Goal: Task Accomplishment & Management: Use online tool/utility

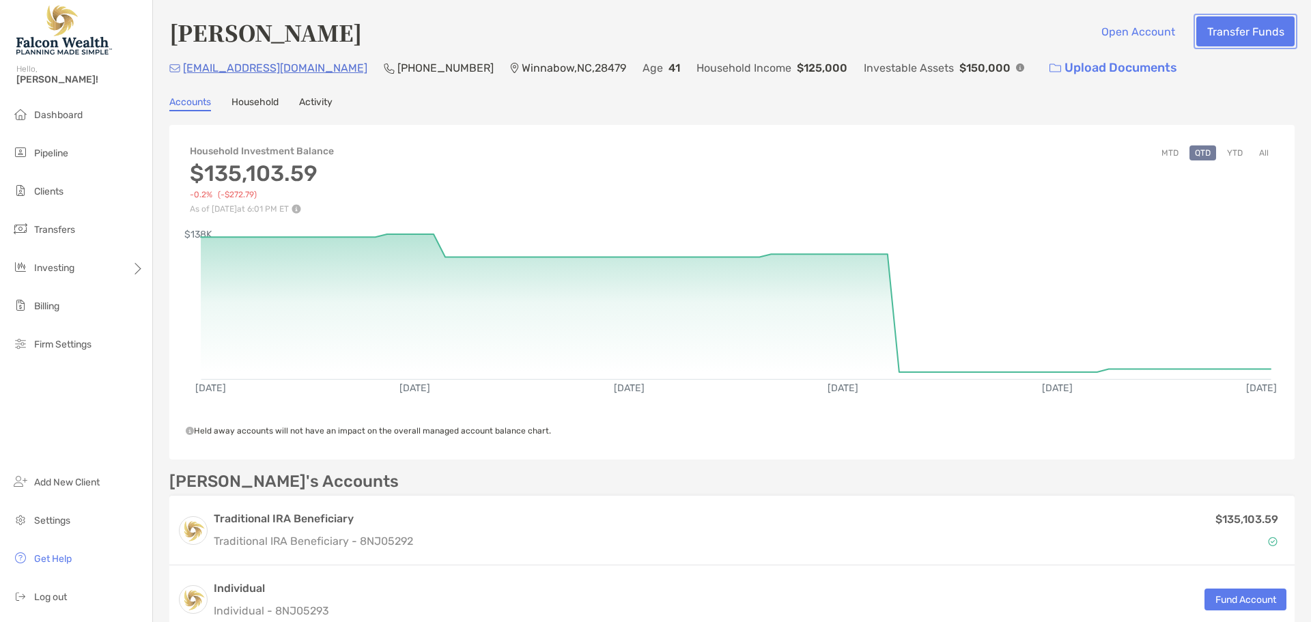
click at [1235, 35] on button "Transfer Funds" at bounding box center [1245, 31] width 98 height 30
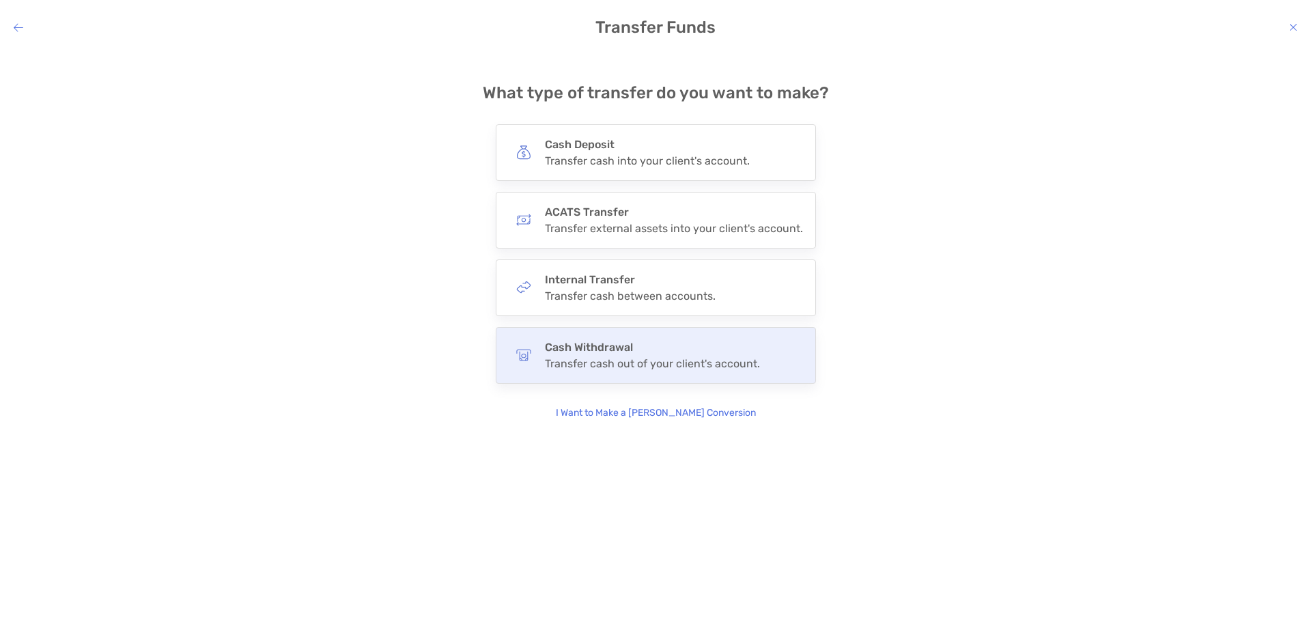
click at [606, 346] on h4 "Cash Withdrawal" at bounding box center [652, 347] width 215 height 13
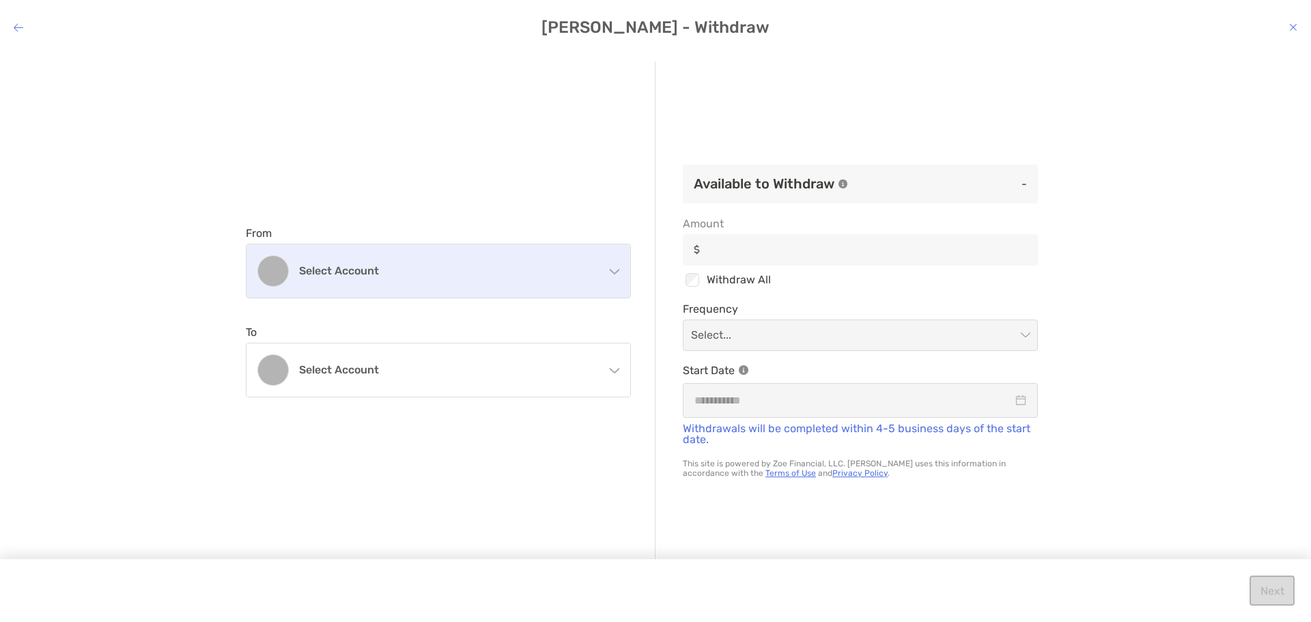
click at [350, 249] on div "Select account" at bounding box center [438, 270] width 384 height 53
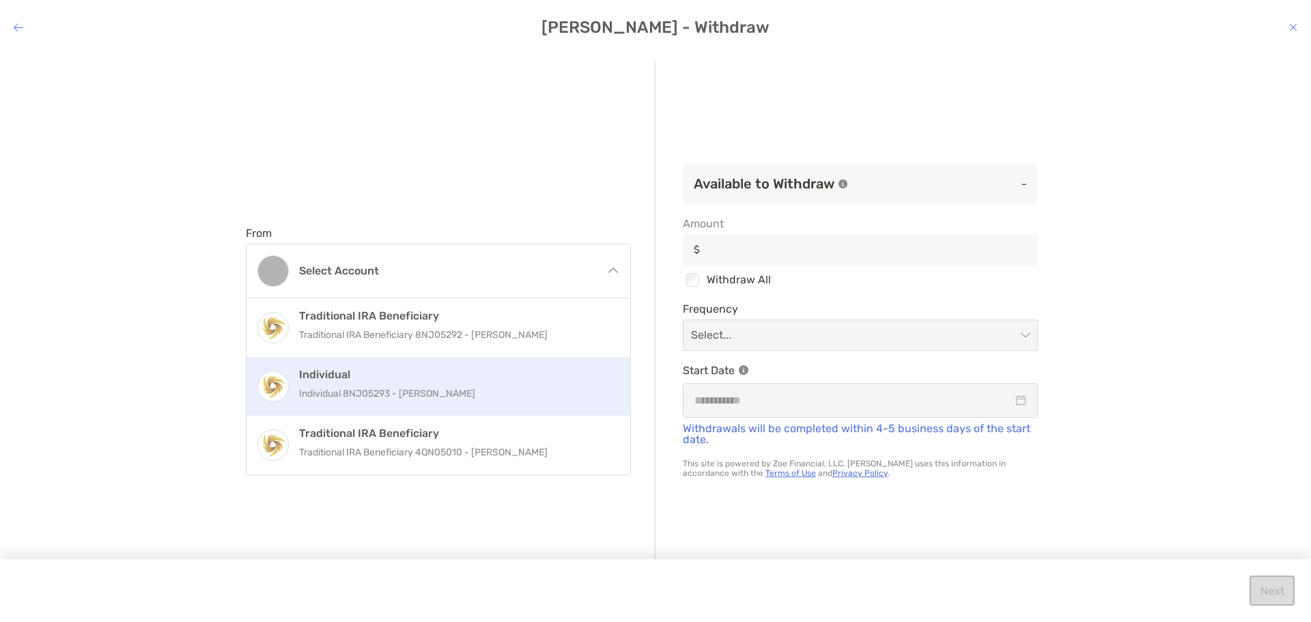
click at [324, 382] on div "Individual Individual 8NJ05293 - Tanya DeLeon" at bounding box center [453, 386] width 308 height 37
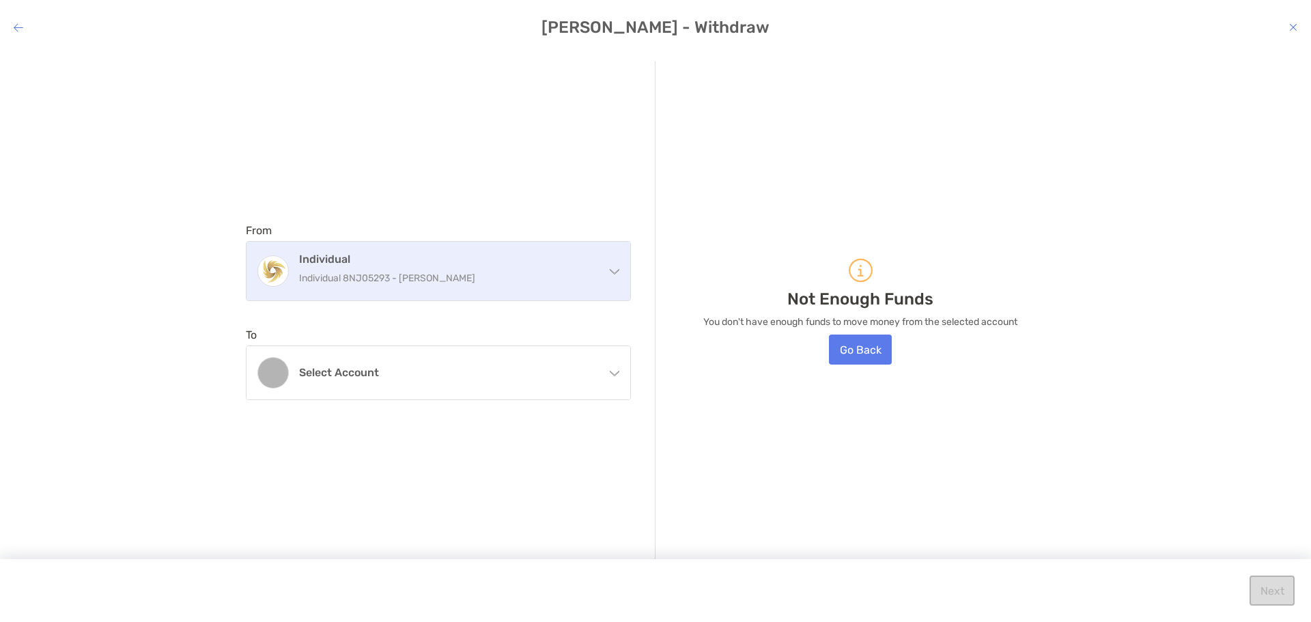
click at [450, 248] on div "Individual Individual 8NJ05293 - Tanya DeLeon" at bounding box center [438, 271] width 384 height 59
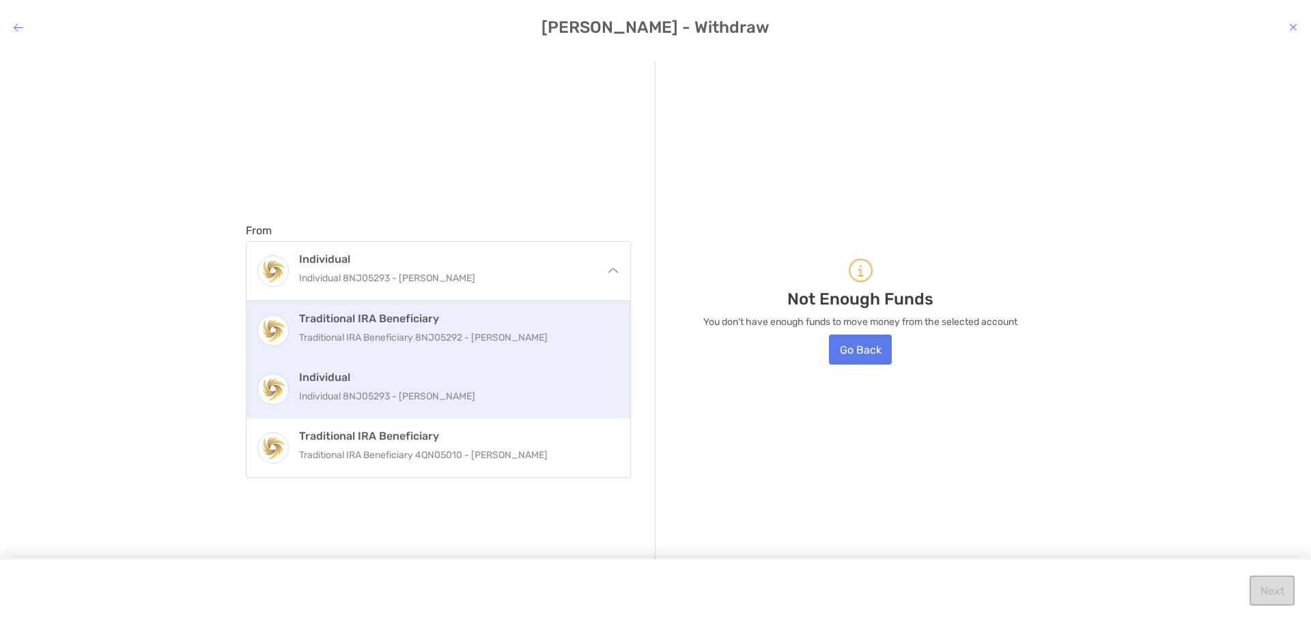
click at [375, 356] on div "Traditional IRA Beneficiary Traditional IRA Beneficiary 8NJ05292 - Tanya DeLeon" at bounding box center [438, 330] width 384 height 59
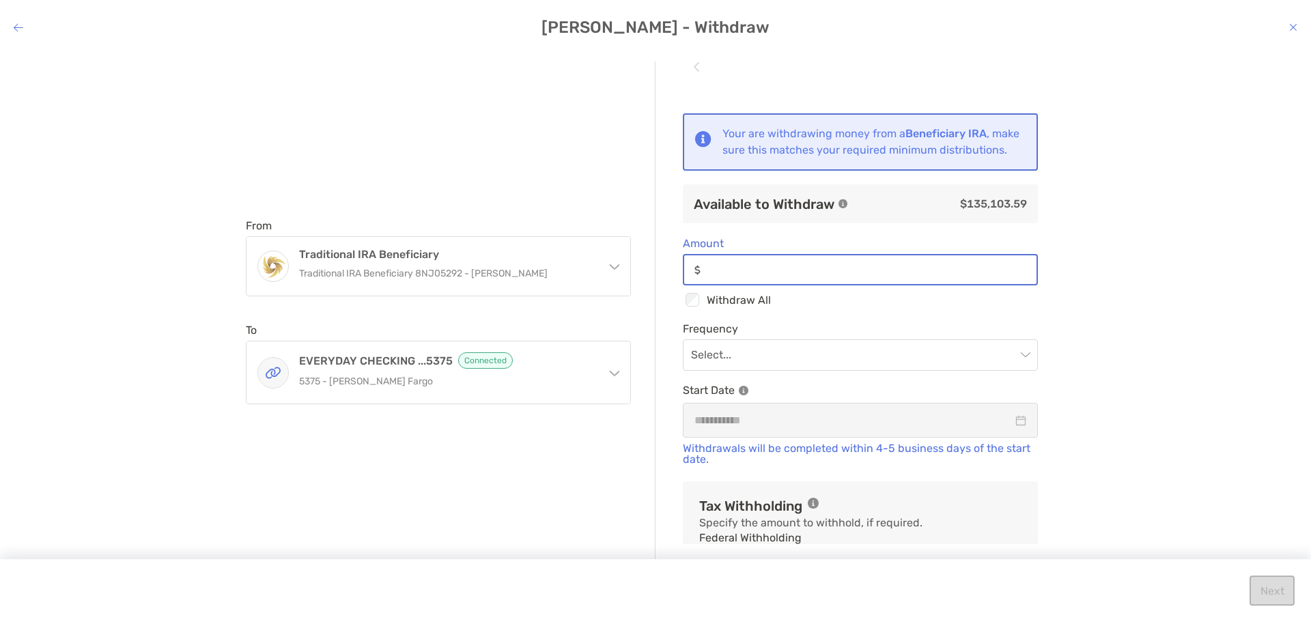
click at [728, 276] on input "Amount" at bounding box center [871, 270] width 330 height 12
click at [809, 365] on input "modal" at bounding box center [853, 355] width 325 height 30
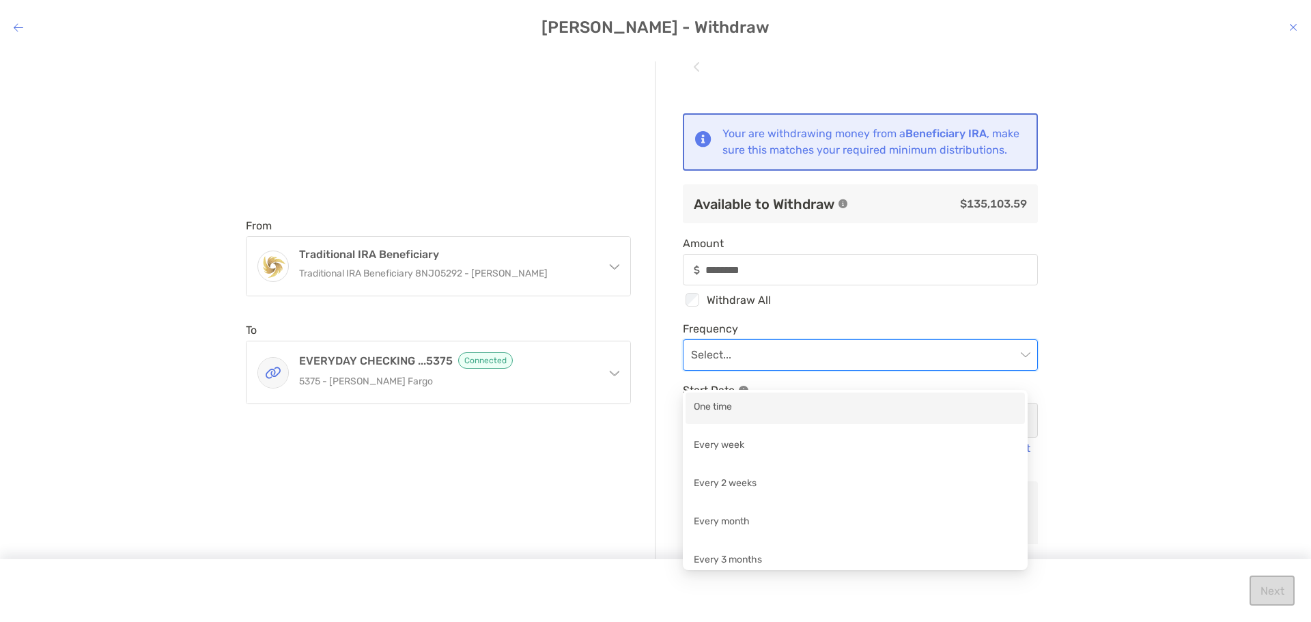
click at [742, 404] on div "One time" at bounding box center [855, 407] width 323 height 17
type input "********"
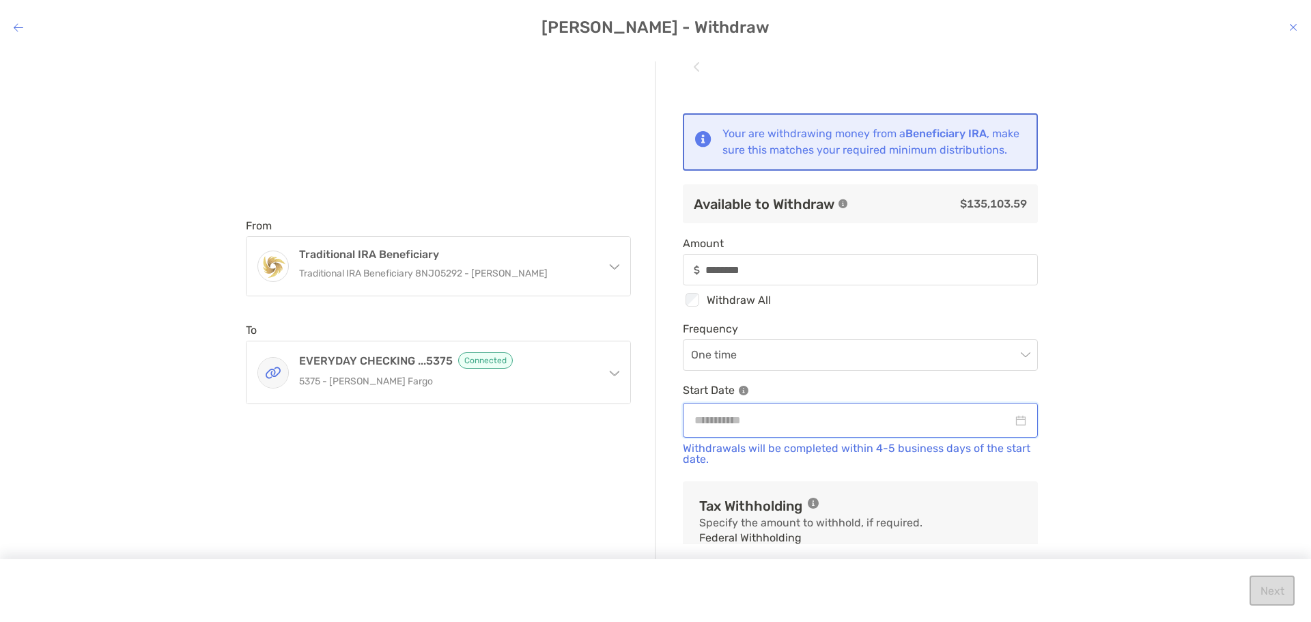
click at [735, 429] on input "modal" at bounding box center [853, 420] width 318 height 17
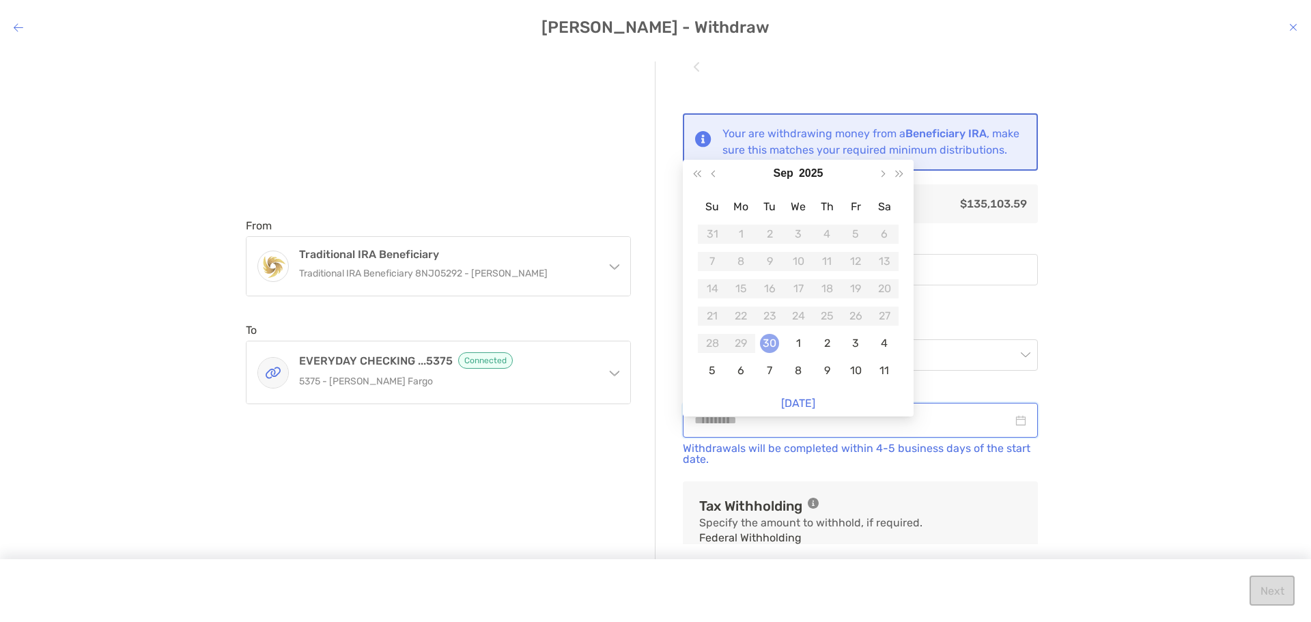
type input "**********"
click at [764, 337] on div "30" at bounding box center [769, 343] width 19 height 19
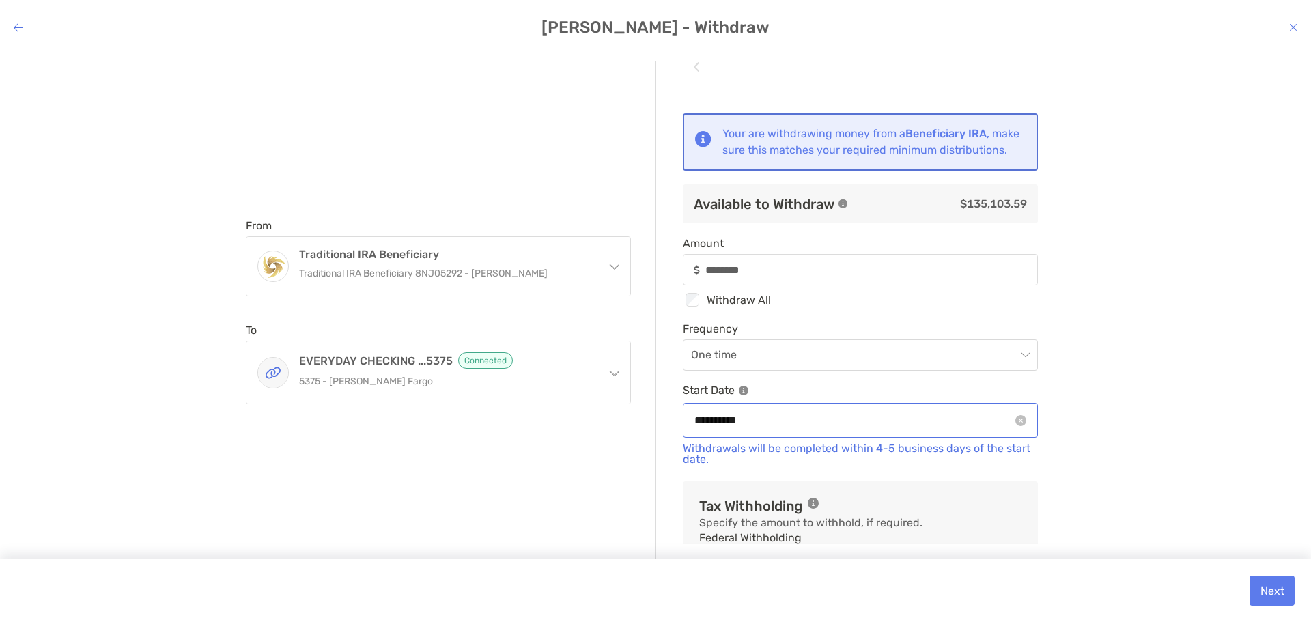
scroll to position [205, 0]
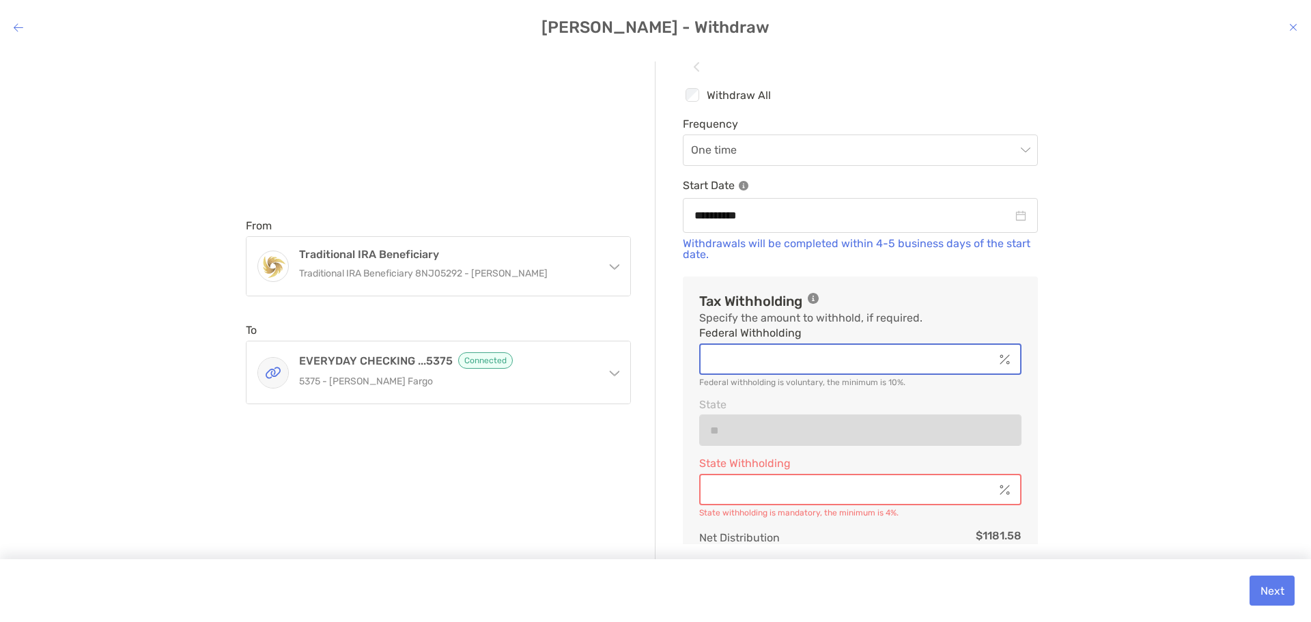
click at [739, 365] on input "Federal Withholding" at bounding box center [847, 360] width 294 height 12
type input "********"
type input "*"
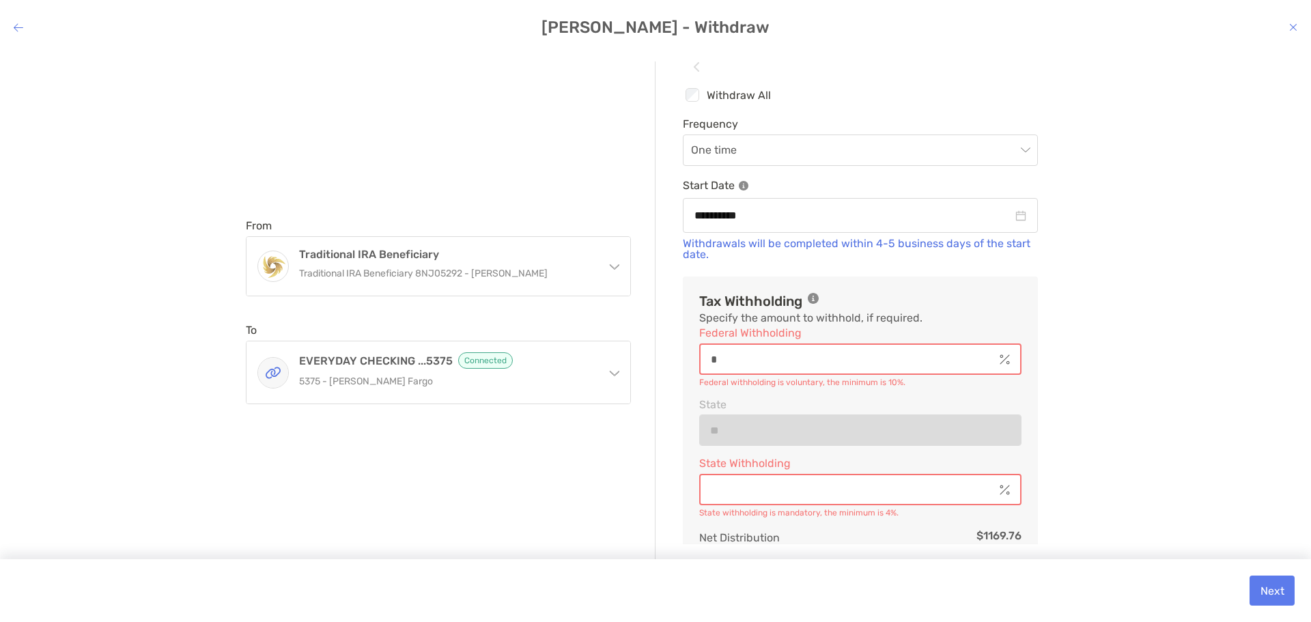
type input "********"
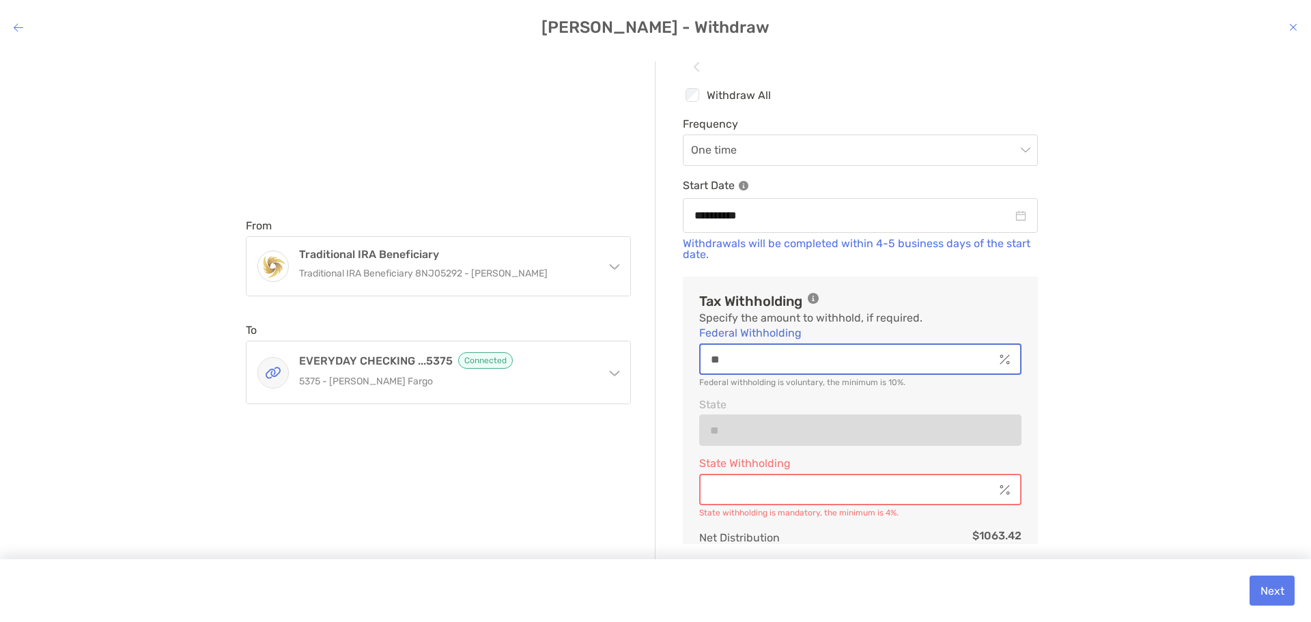
type input "**"
click at [819, 505] on div "modal" at bounding box center [860, 489] width 322 height 31
click at [818, 497] on div "modal" at bounding box center [860, 489] width 322 height 31
click at [752, 494] on div "modal" at bounding box center [860, 489] width 322 height 31
click at [741, 505] on div "modal" at bounding box center [860, 489] width 322 height 31
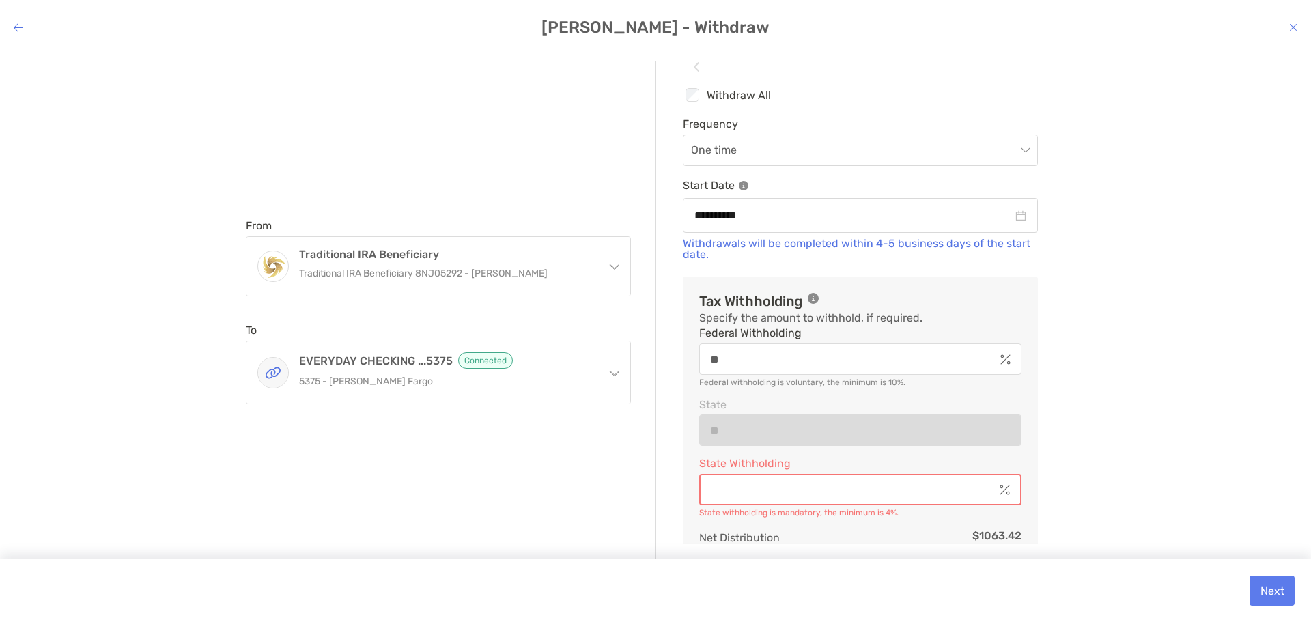
click at [745, 496] on input "State Withholding" at bounding box center [847, 490] width 294 height 12
type input "********"
type input "*"
click at [601, 451] on div "From Traditional IRA Beneficiary Traditional IRA Beneficiary 8NJ05292 - Tanya D…" at bounding box center [451, 311] width 410 height 500
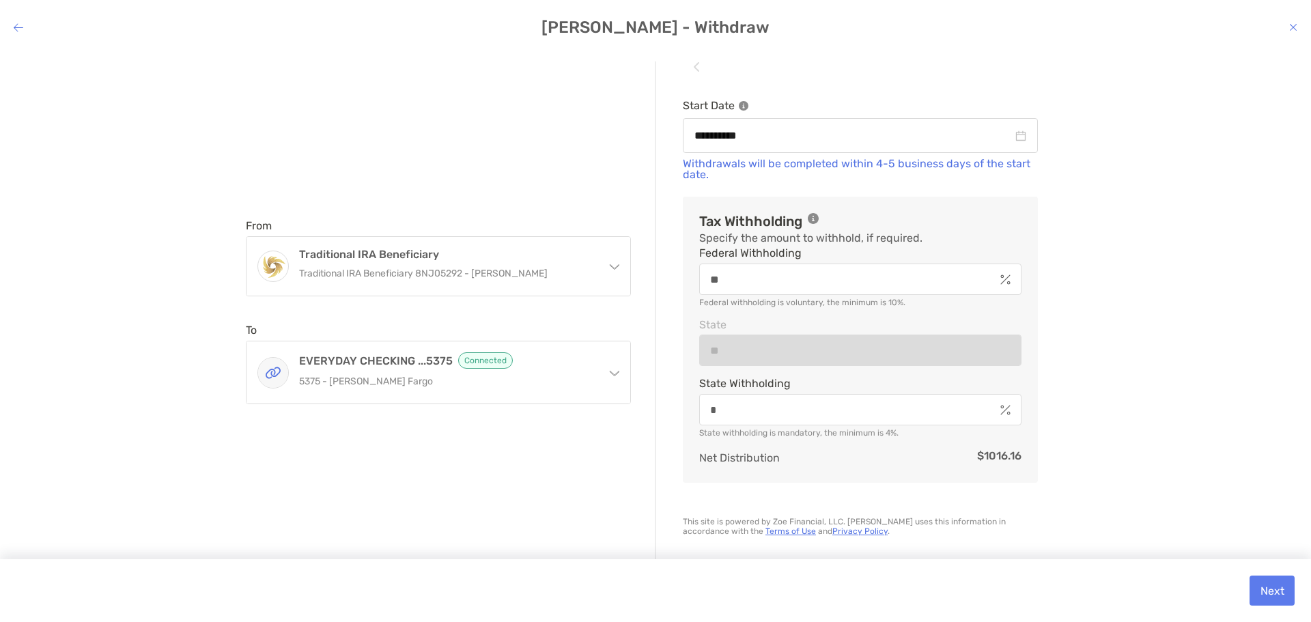
click at [1156, 117] on div "**********" at bounding box center [655, 326] width 1311 height 551
click at [1271, 585] on button "Next" at bounding box center [1271, 591] width 45 height 30
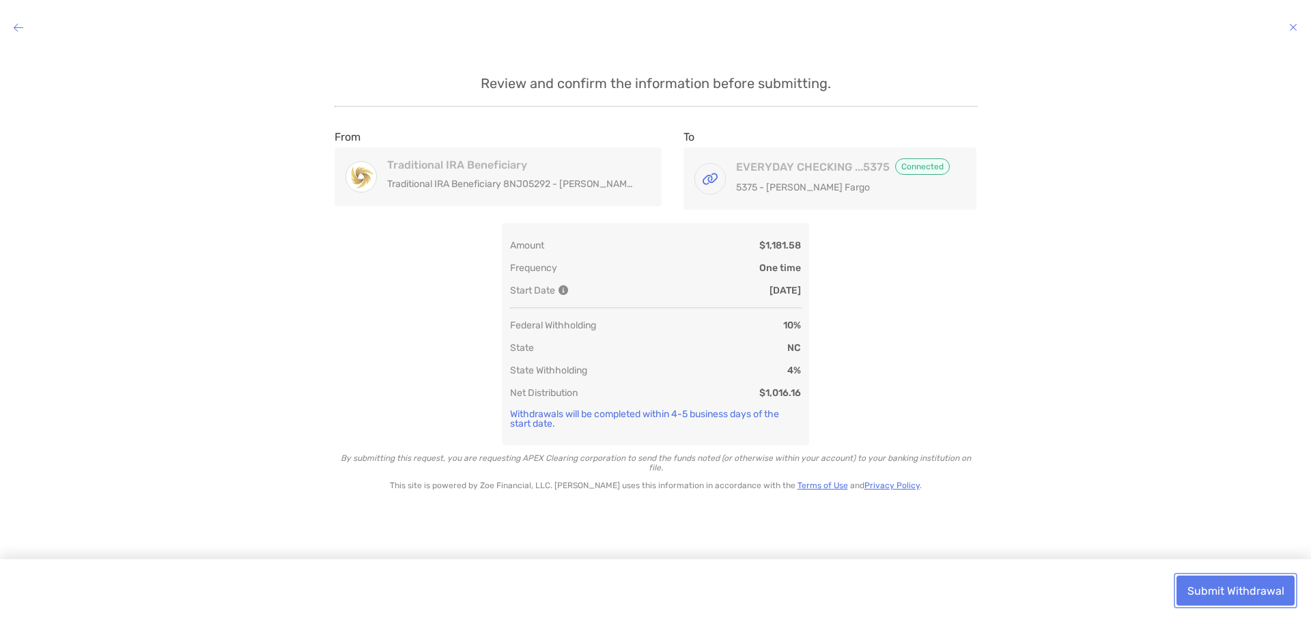
click at [1220, 594] on button "Submit Withdrawal" at bounding box center [1235, 591] width 118 height 30
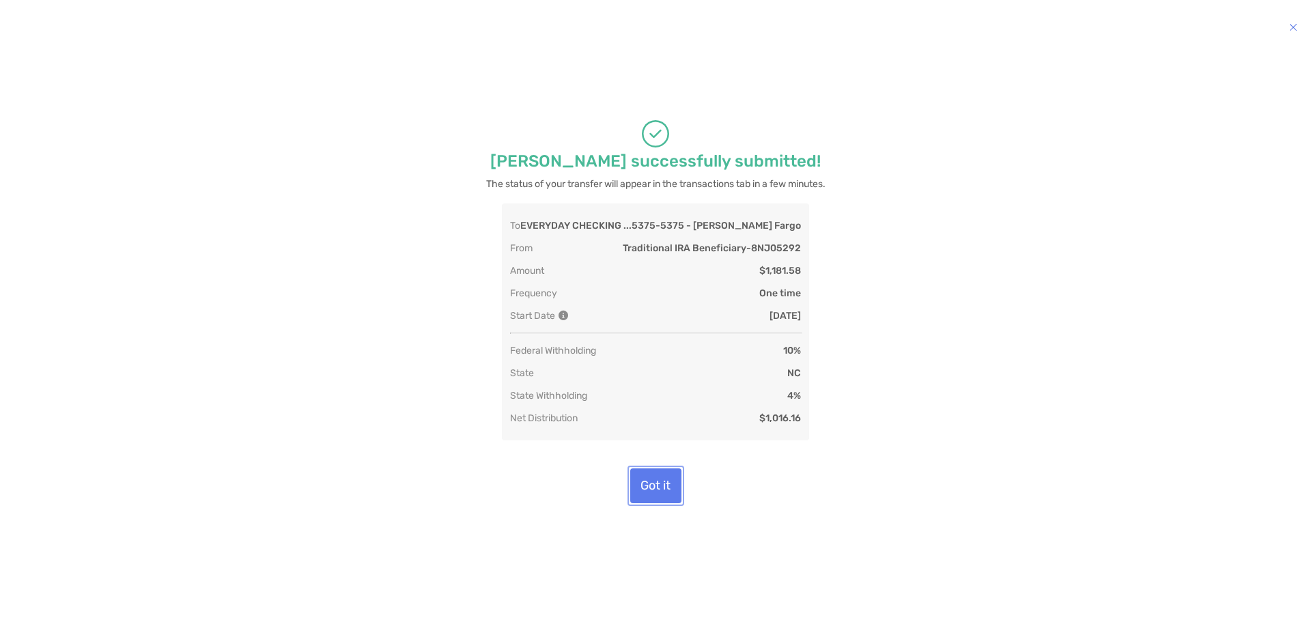
click at [655, 484] on button "Got it" at bounding box center [655, 485] width 51 height 35
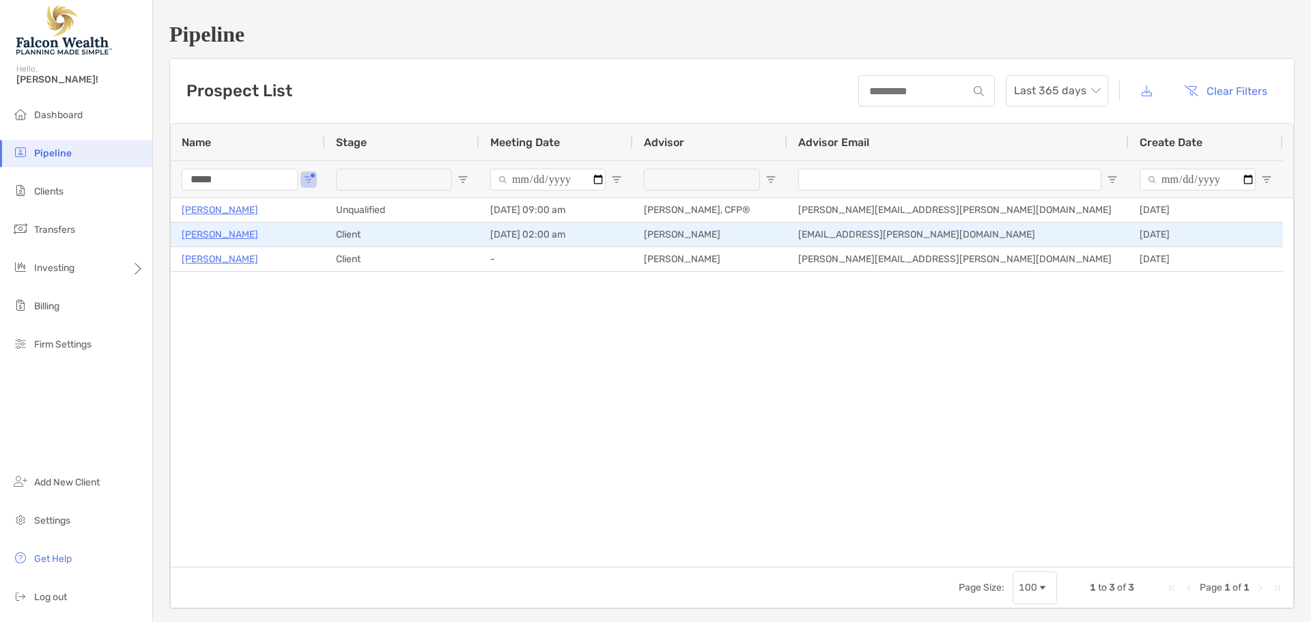
click at [222, 230] on p "[PERSON_NAME]" at bounding box center [220, 234] width 76 height 17
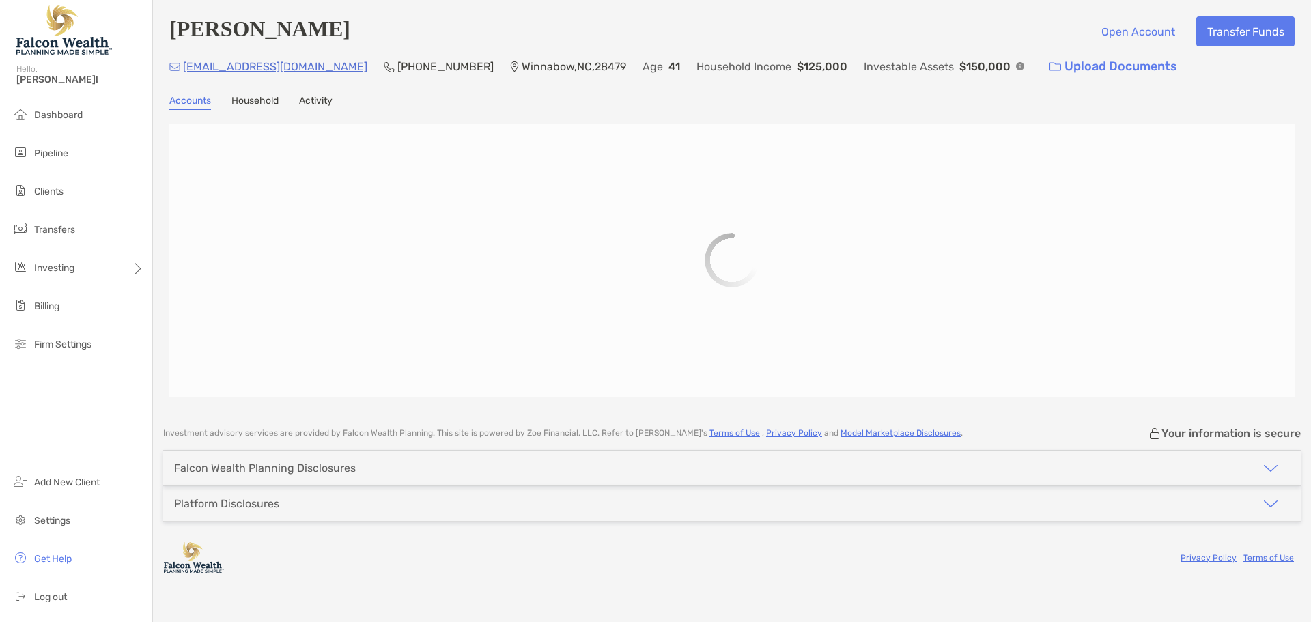
click at [312, 102] on link "Activity" at bounding box center [315, 102] width 33 height 15
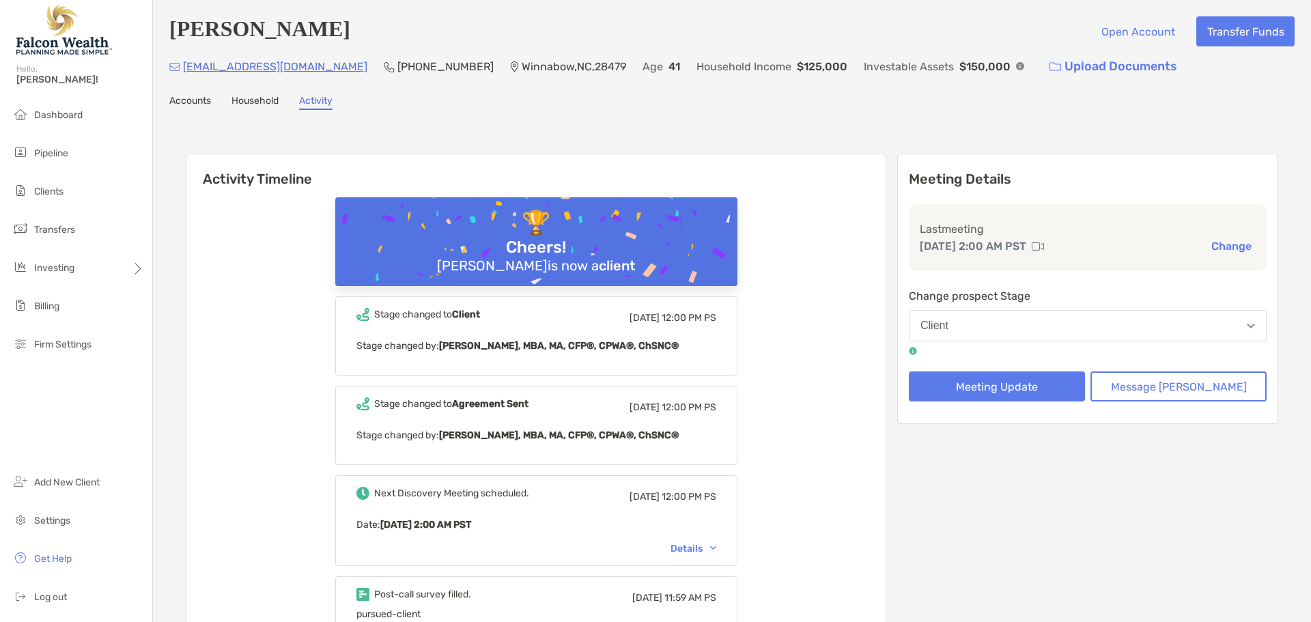
click at [190, 103] on link "Accounts" at bounding box center [190, 102] width 42 height 15
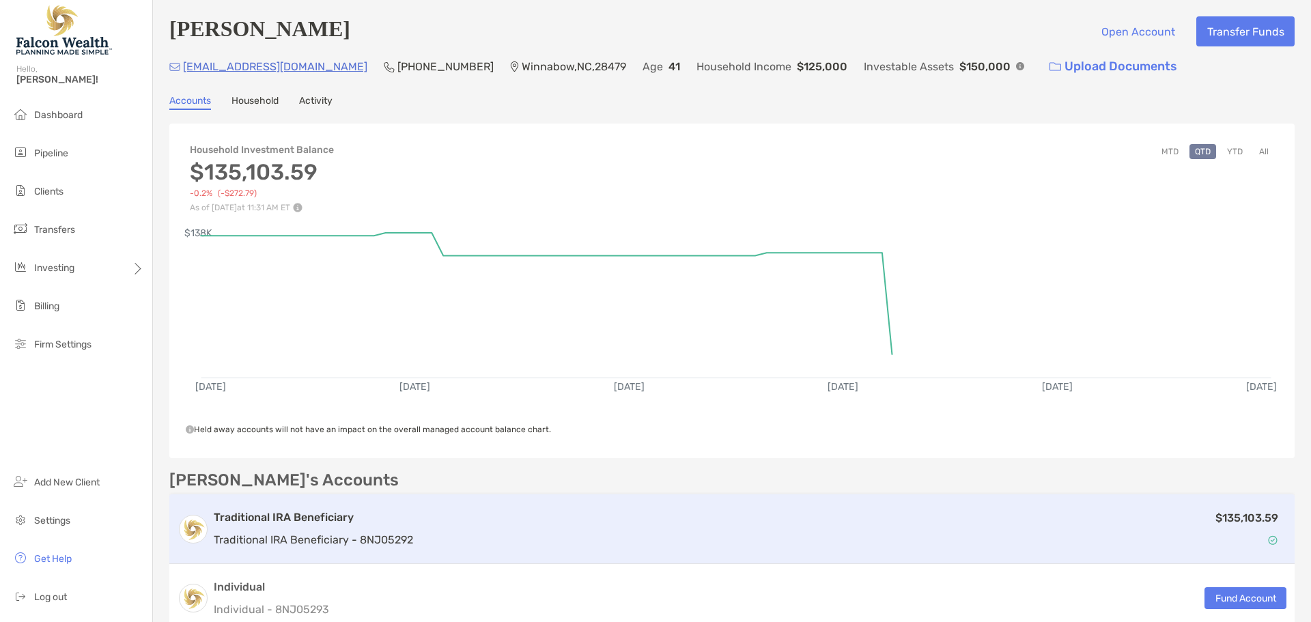
click at [281, 513] on h3 "Traditional IRA Beneficiary" at bounding box center [313, 517] width 199 height 16
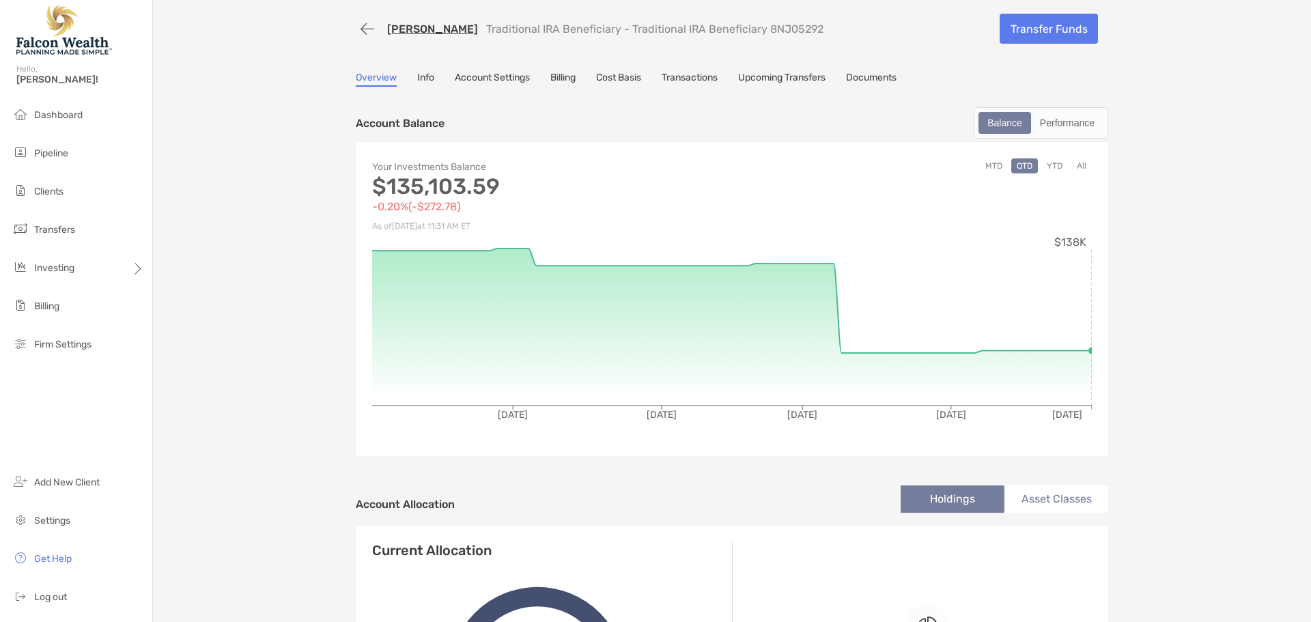
click at [707, 76] on link "Transactions" at bounding box center [690, 79] width 56 height 15
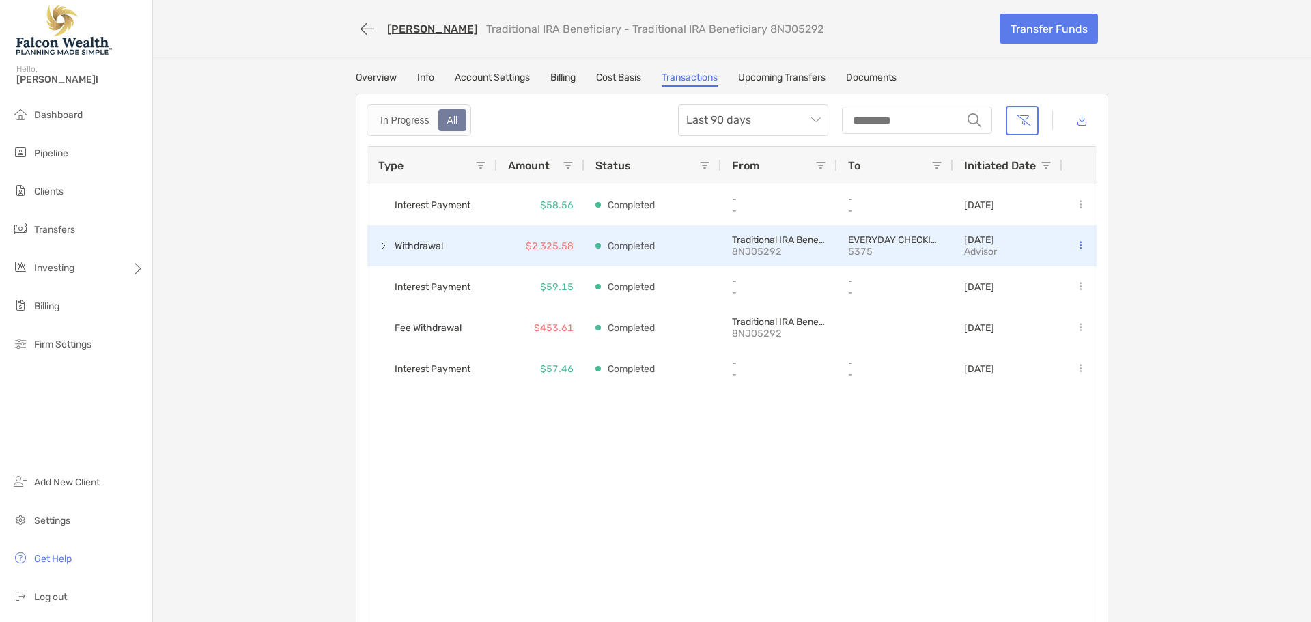
click at [380, 246] on span at bounding box center [383, 245] width 11 height 11
